Goal: Task Accomplishment & Management: Use online tool/utility

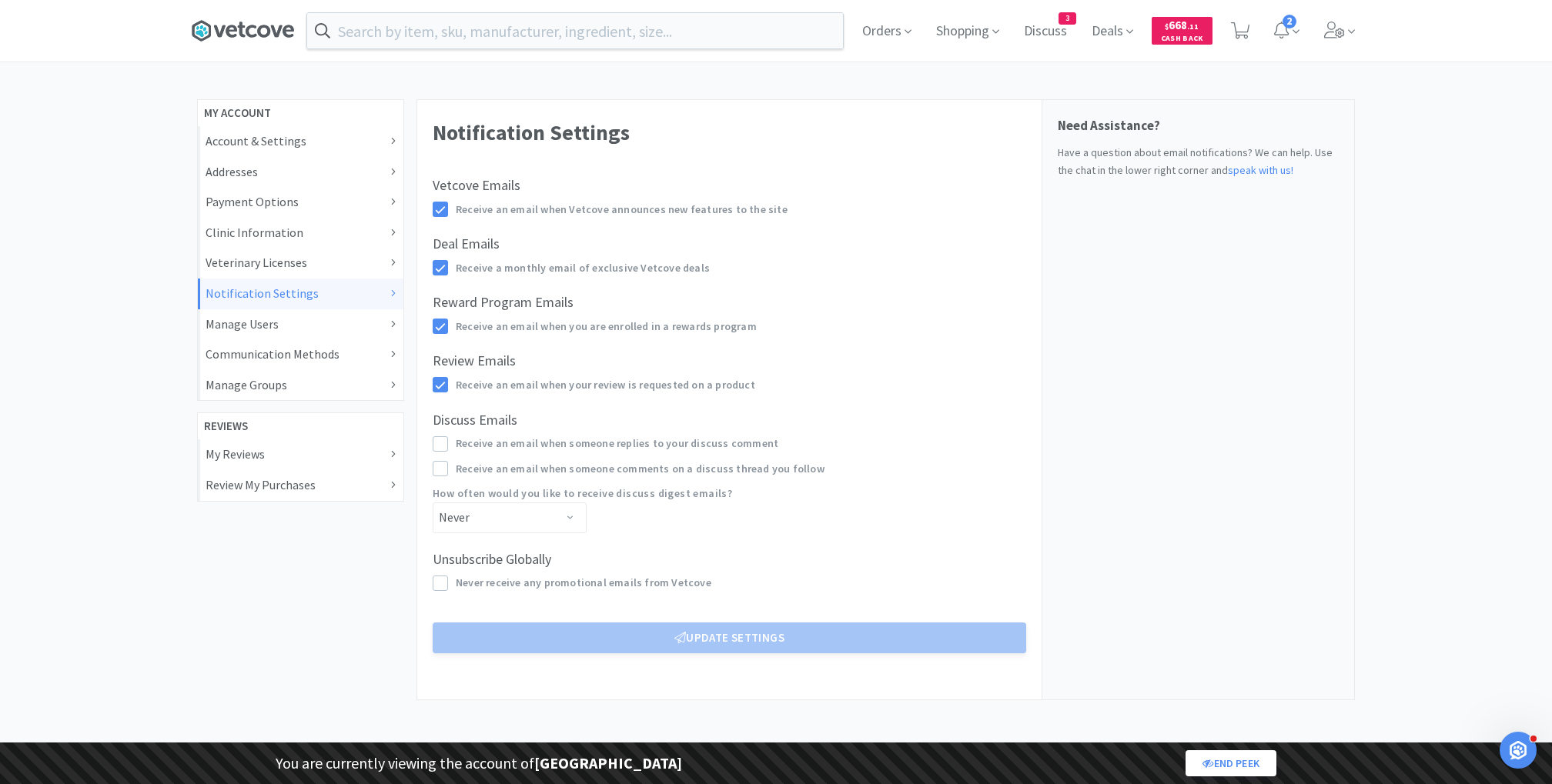
click at [237, 39] on icon at bounding box center [242, 31] width 103 height 23
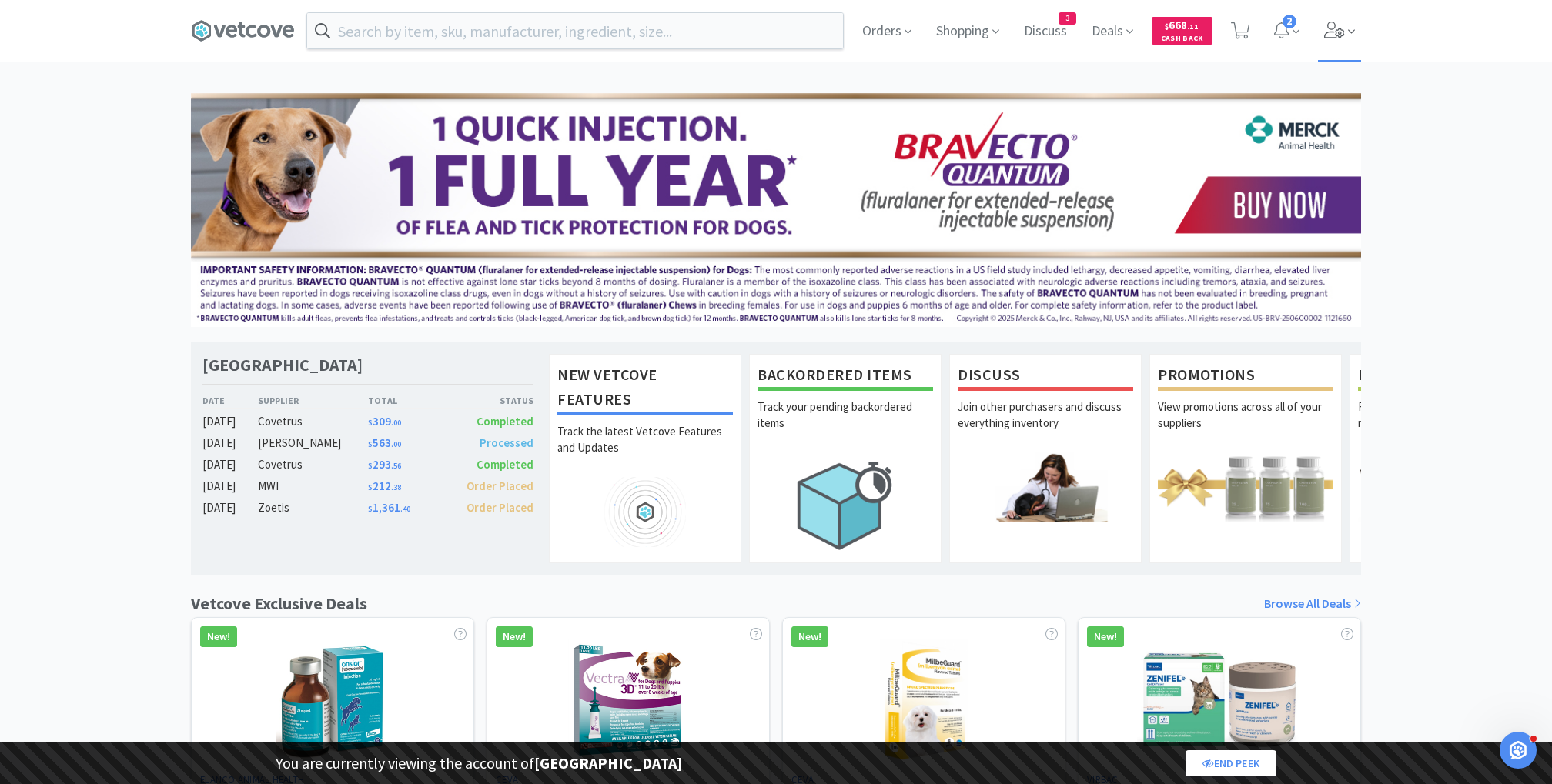
click at [1341, 26] on icon at bounding box center [1334, 30] width 22 height 17
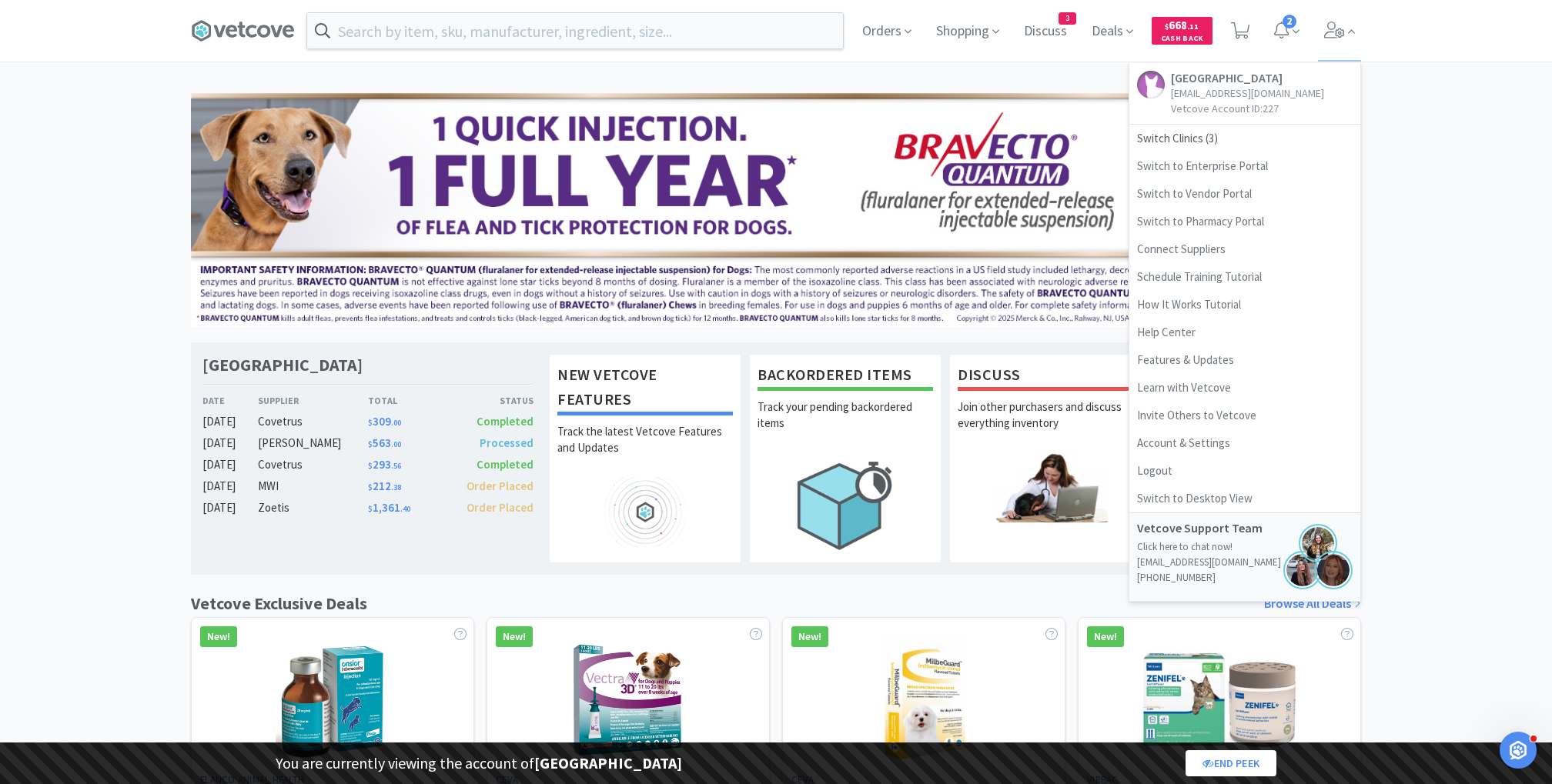
click at [354, 438] on div "Patterson" at bounding box center [312, 443] width 110 height 19
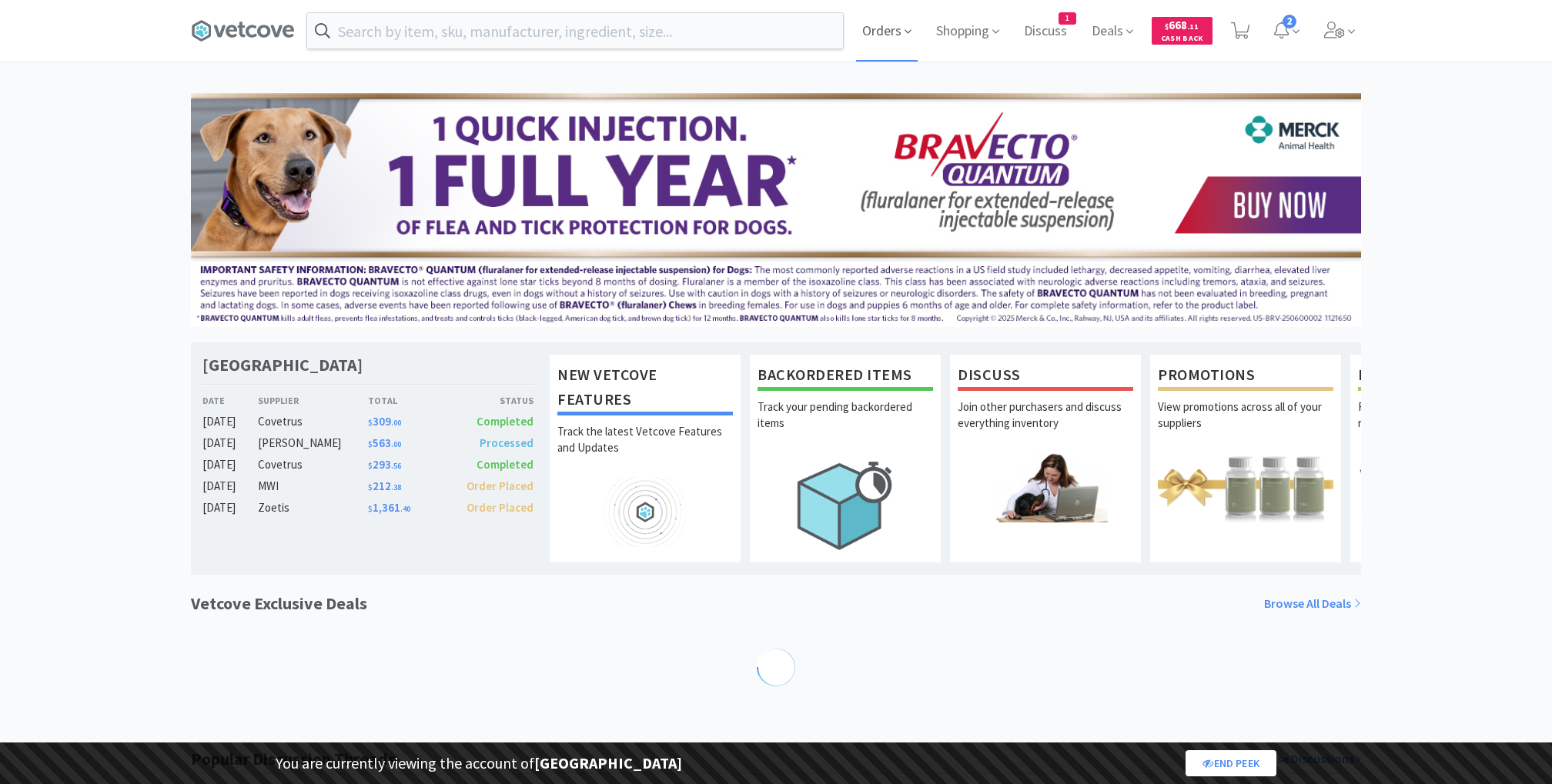
click at [881, 27] on span "Orders" at bounding box center [887, 31] width 62 height 62
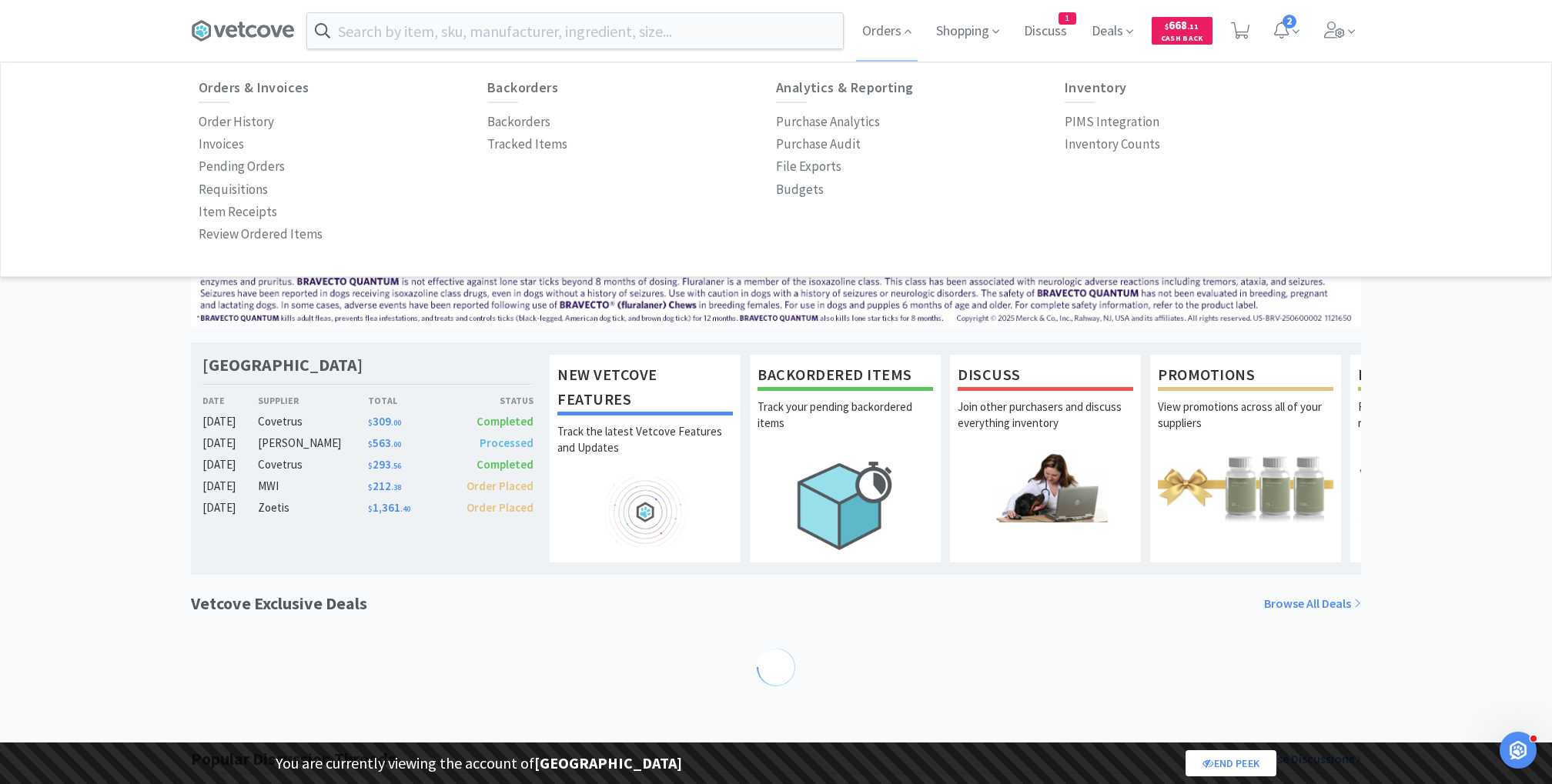
click at [1061, 119] on div "Purchase Analytics" at bounding box center [920, 121] width 288 height 22
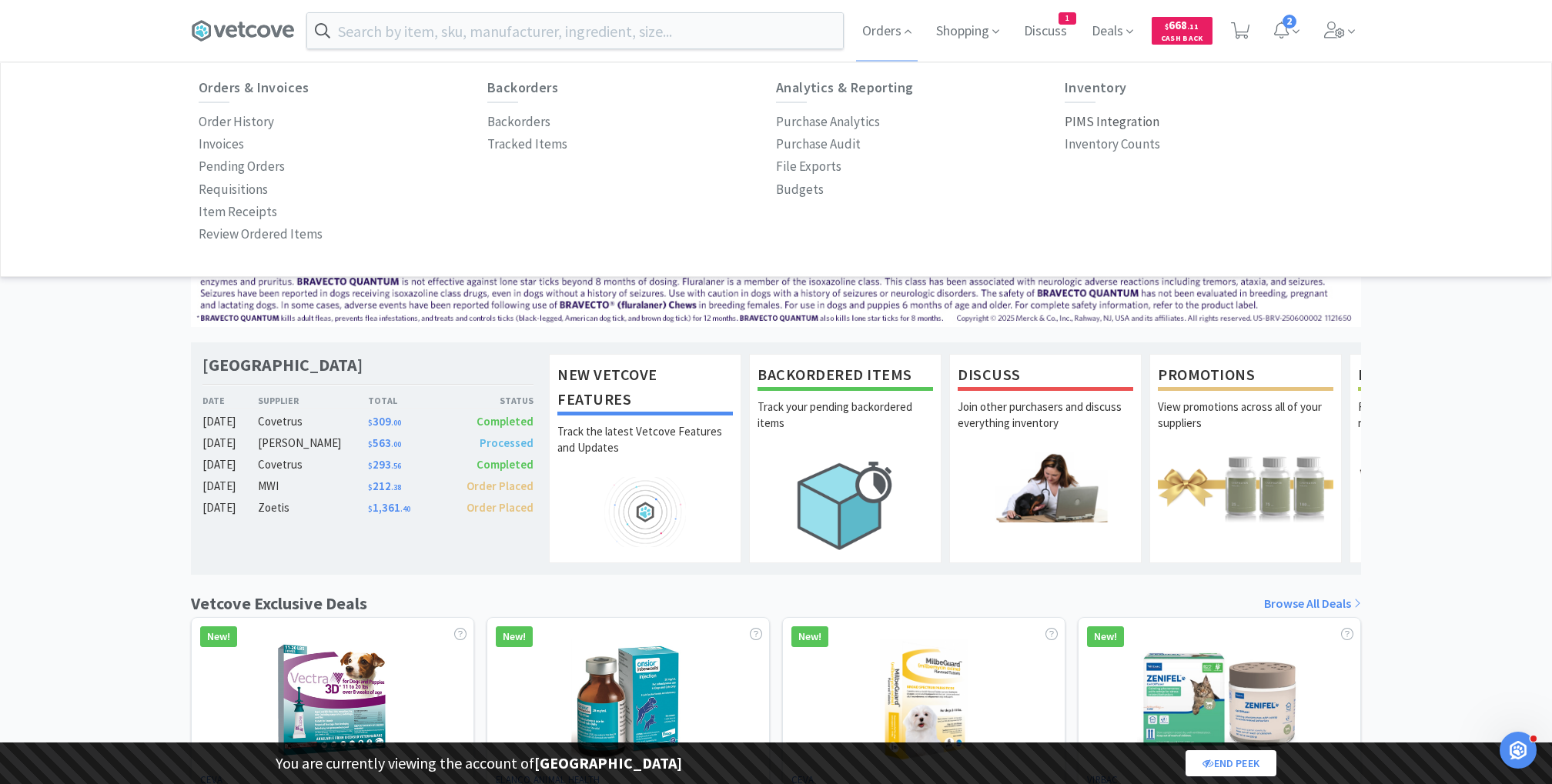
click at [1088, 119] on p "PIMS Integration" at bounding box center [1112, 122] width 95 height 21
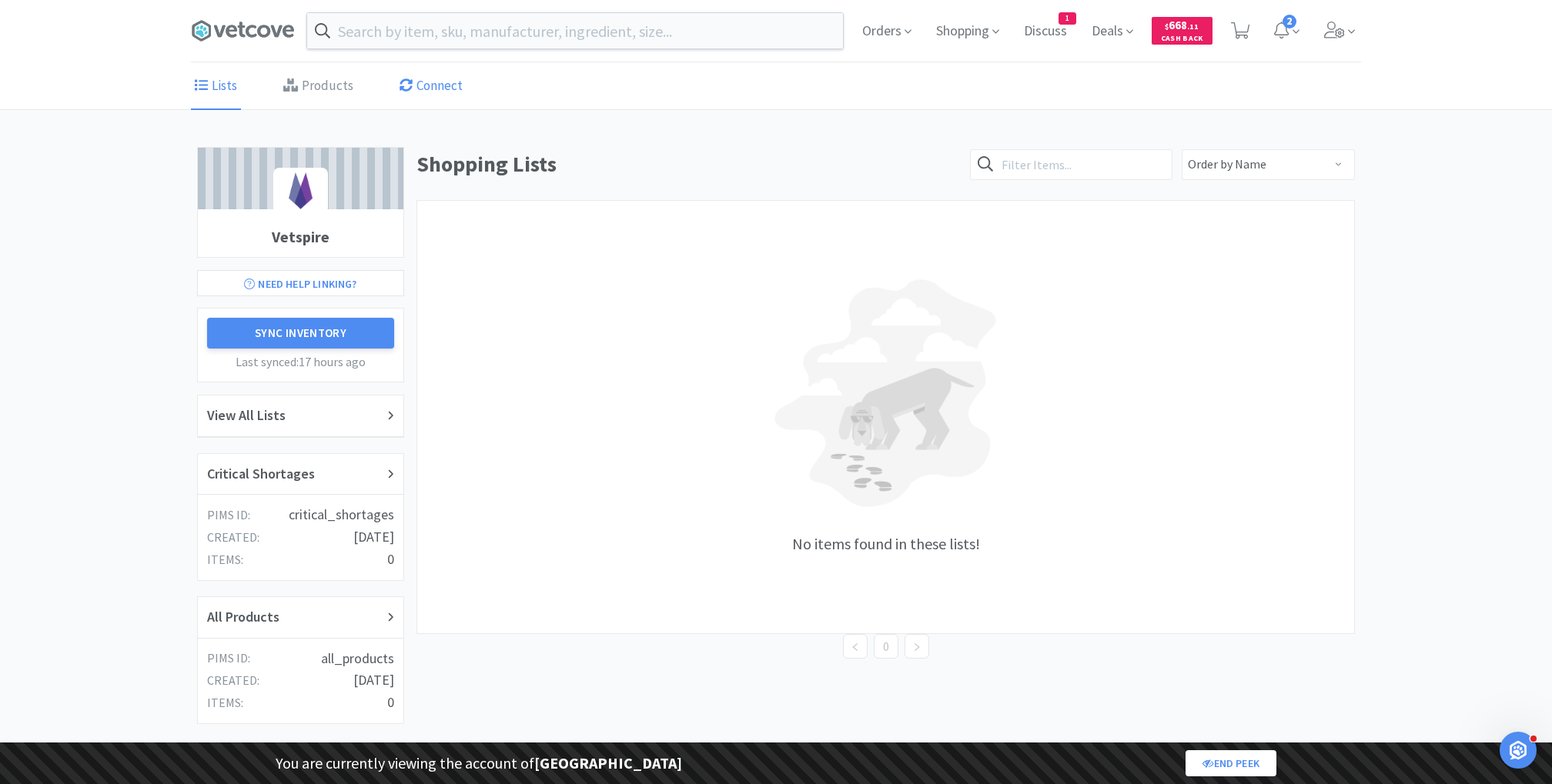
click at [457, 72] on link "Connect" at bounding box center [431, 87] width 71 height 47
